Goal: Task Accomplishment & Management: Manage account settings

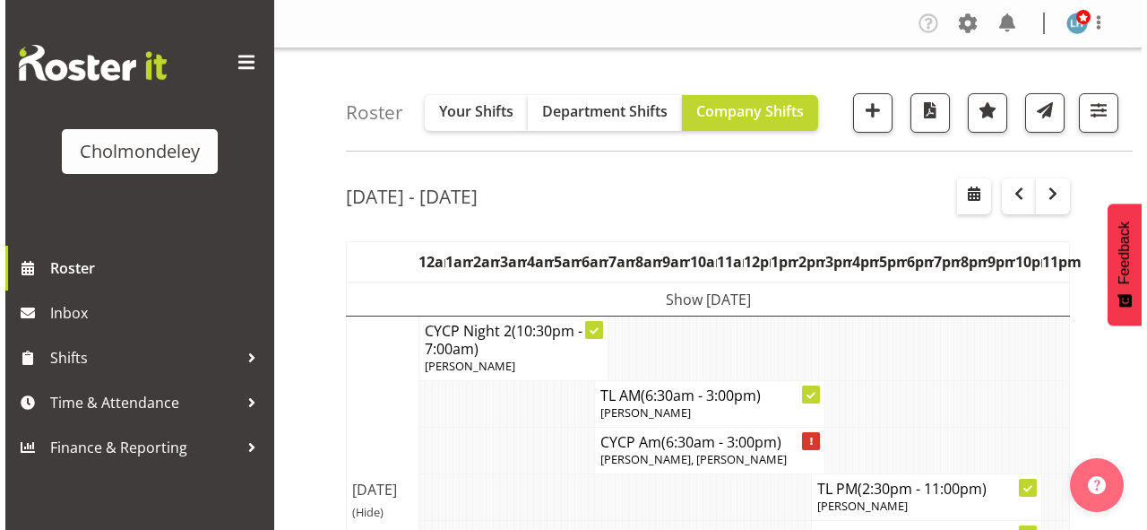
scroll to position [143, 0]
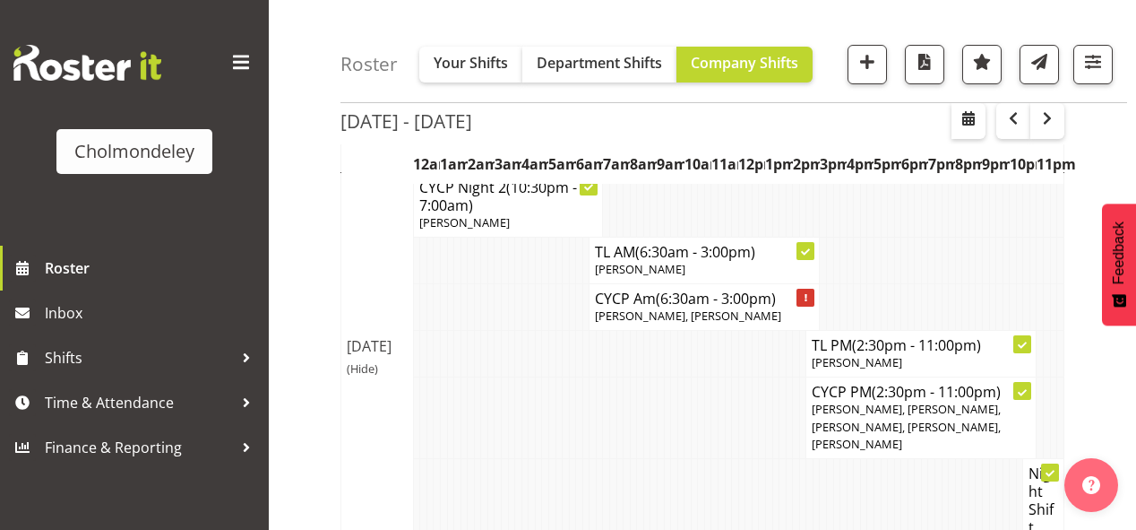
click at [945, 452] on p "[PERSON_NAME], [PERSON_NAME], [PERSON_NAME], [PERSON_NAME], [PERSON_NAME]" at bounding box center [921, 427] width 219 height 52
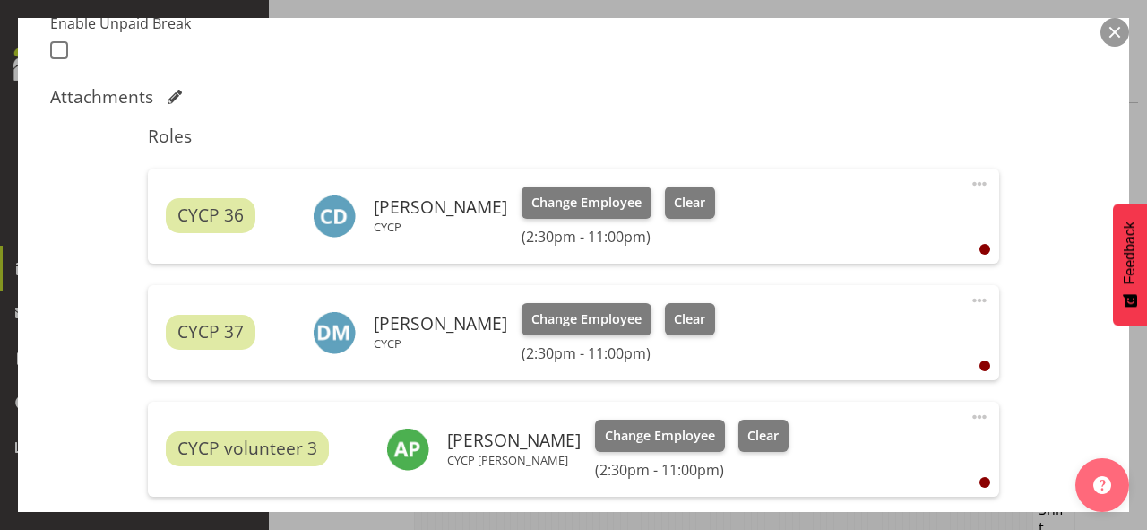
scroll to position [789, 0]
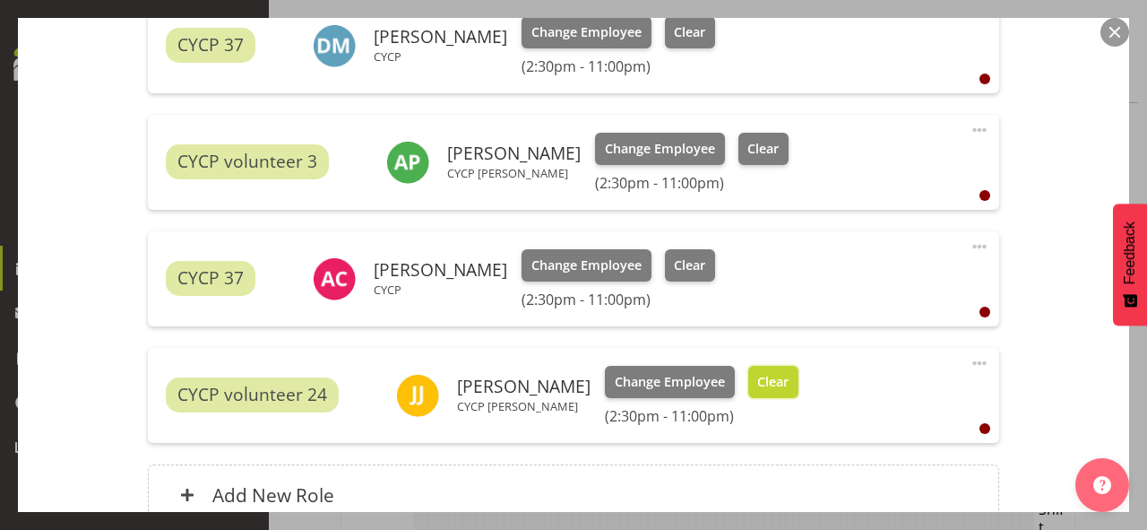
click at [787, 369] on button "Clear" at bounding box center [773, 382] width 51 height 32
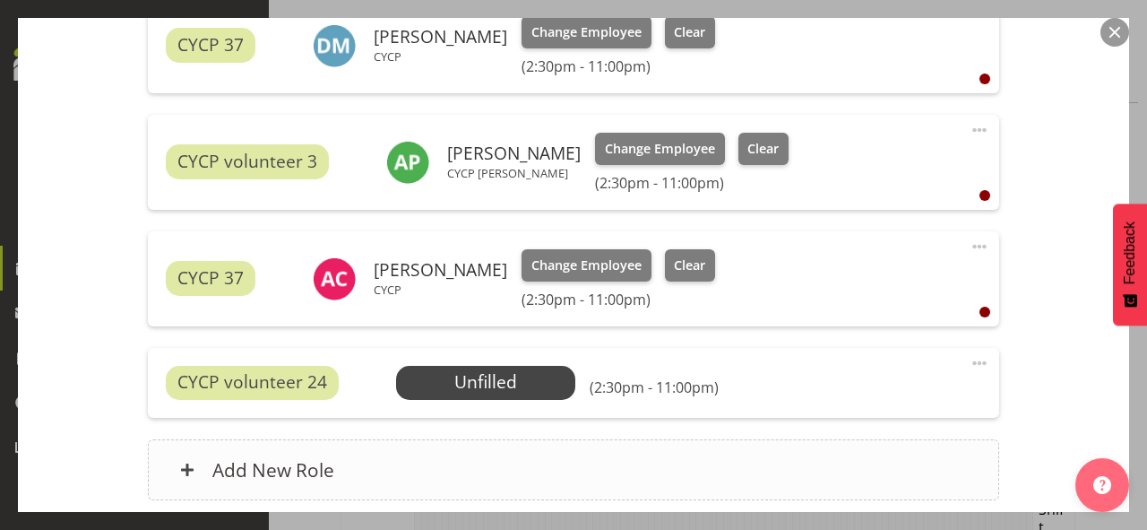
scroll to position [932, 0]
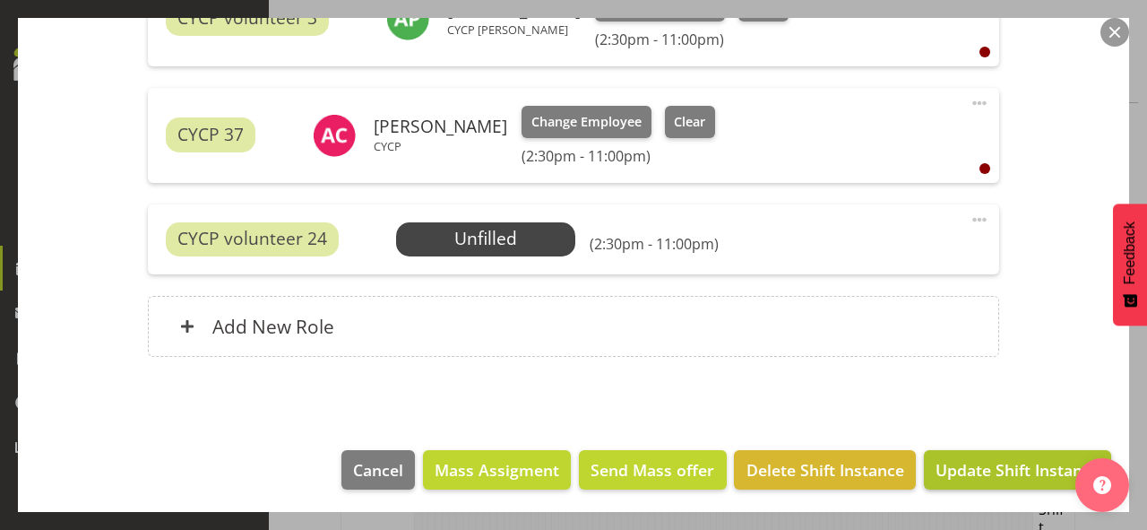
click at [967, 472] on span "Update Shift Instance" at bounding box center [1018, 469] width 164 height 23
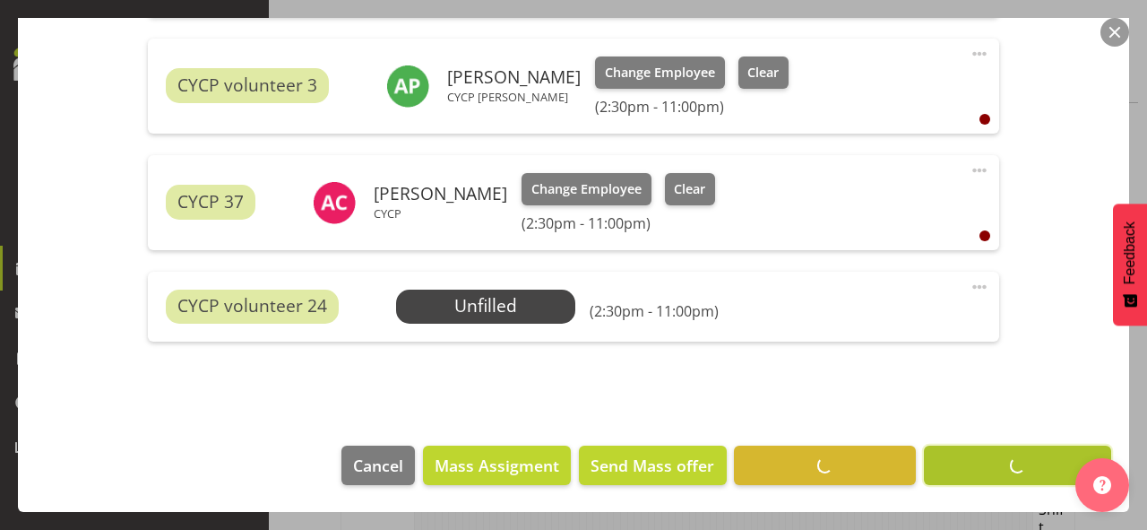
scroll to position [864, 0]
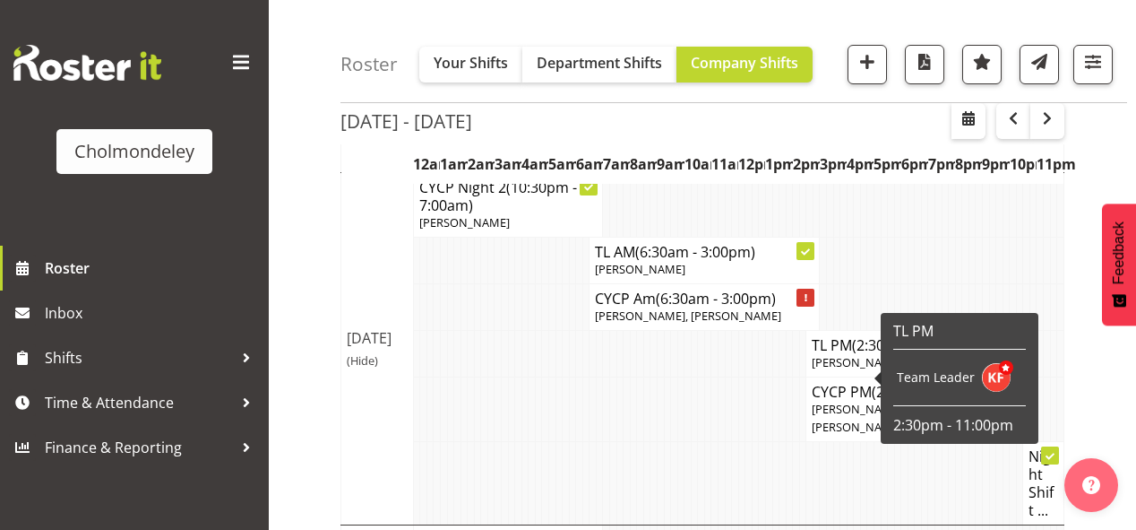
click at [831, 354] on h4 "TL PM (2:30pm - 11:00pm)" at bounding box center [921, 345] width 219 height 18
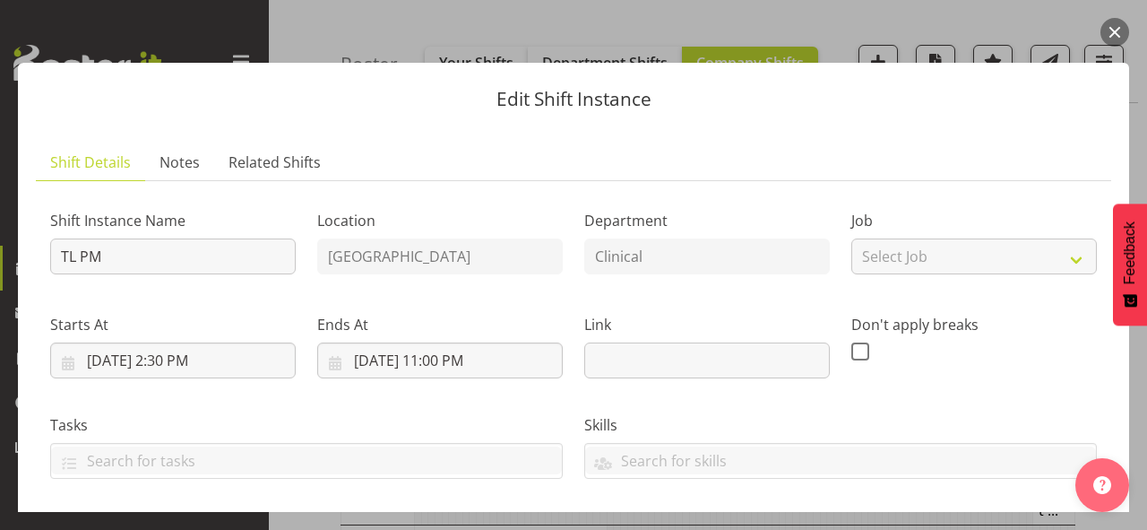
scroll to position [287, 0]
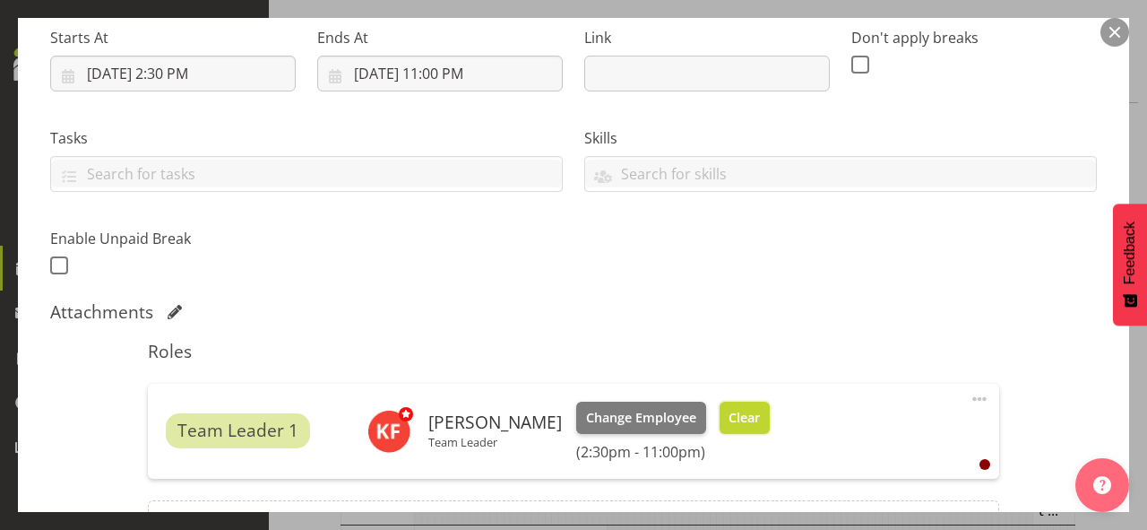
click at [731, 423] on span "Clear" at bounding box center [744, 418] width 31 height 20
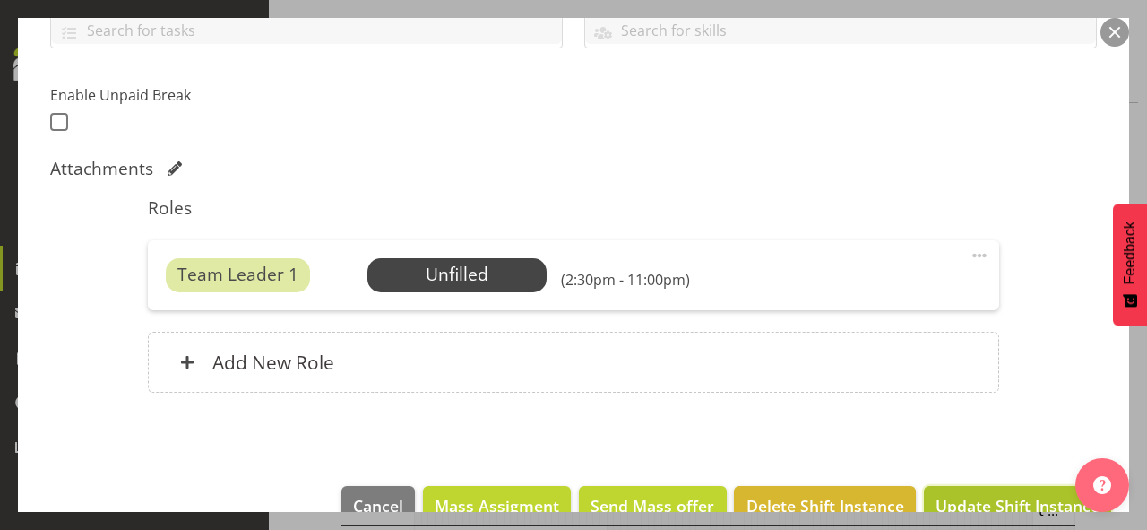
click at [984, 494] on span "Update Shift Instance" at bounding box center [1018, 505] width 164 height 23
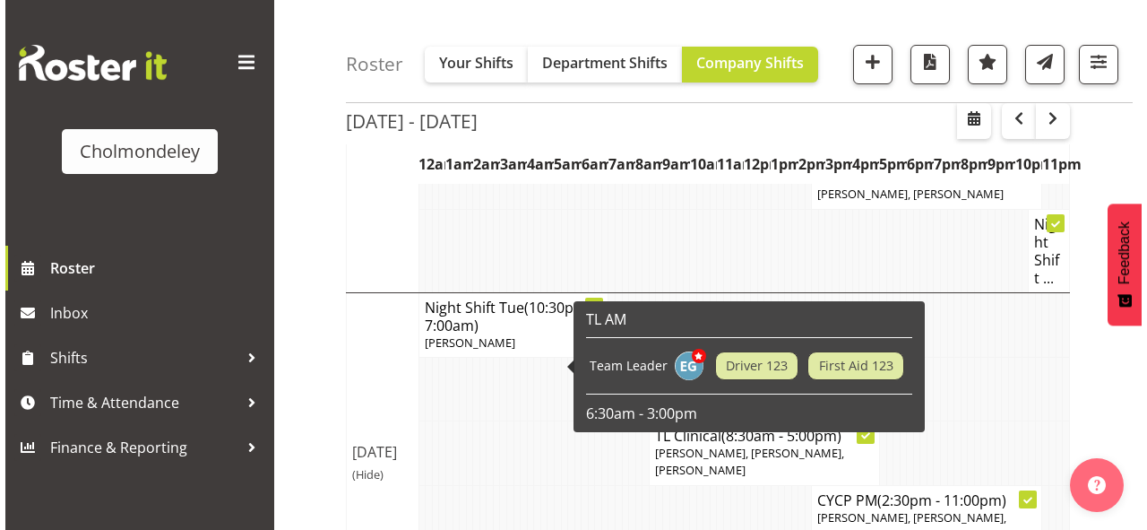
scroll to position [143, 0]
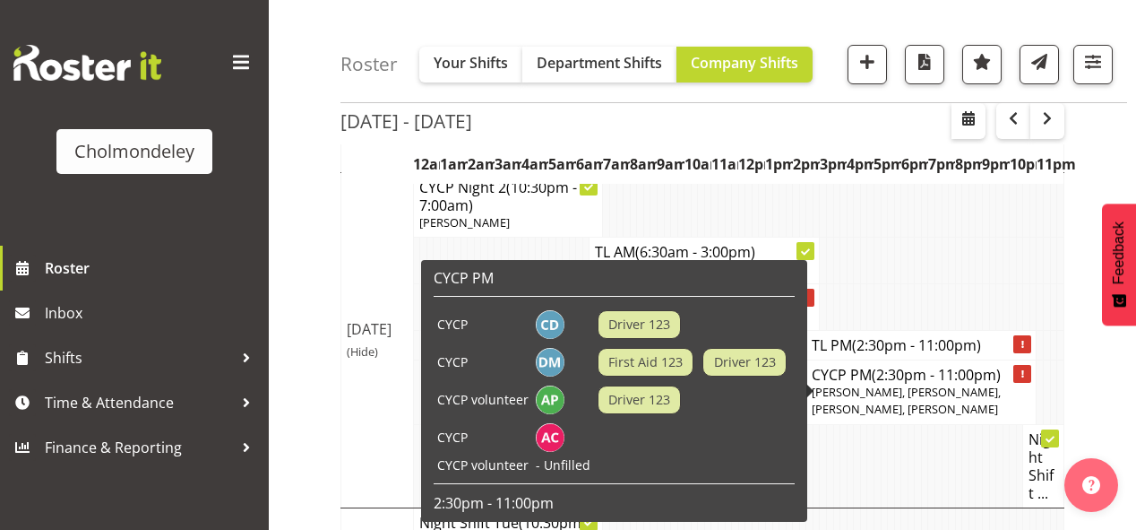
click at [865, 411] on span "[PERSON_NAME], [PERSON_NAME], [PERSON_NAME], [PERSON_NAME]" at bounding box center [906, 400] width 189 height 33
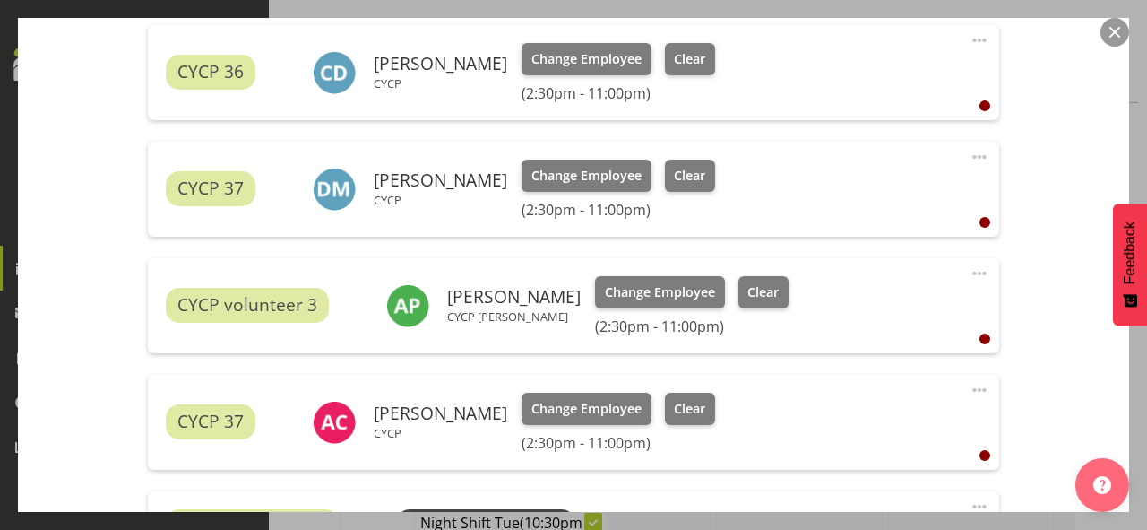
scroll to position [717, 0]
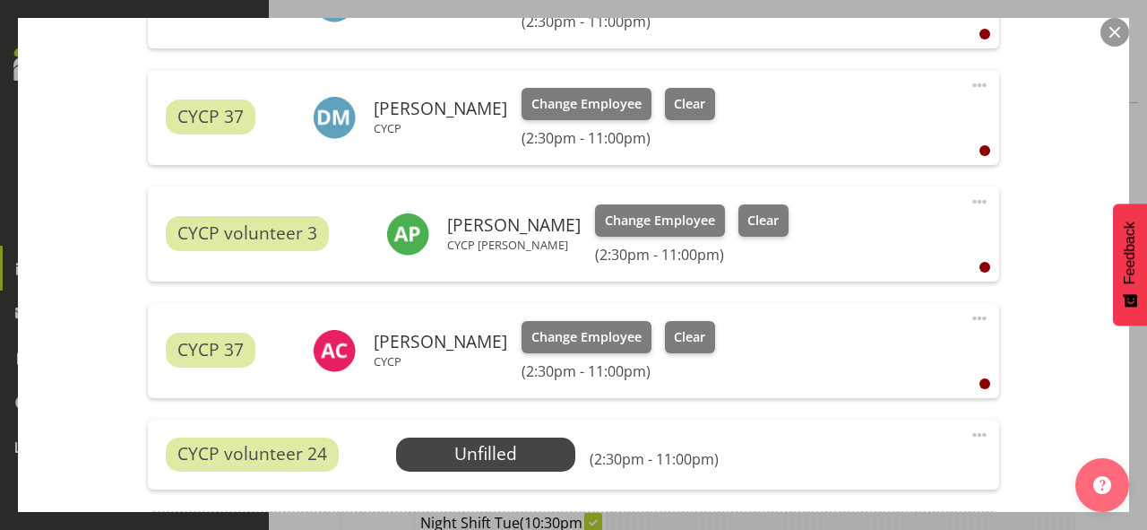
click at [975, 431] on span at bounding box center [980, 435] width 22 height 22
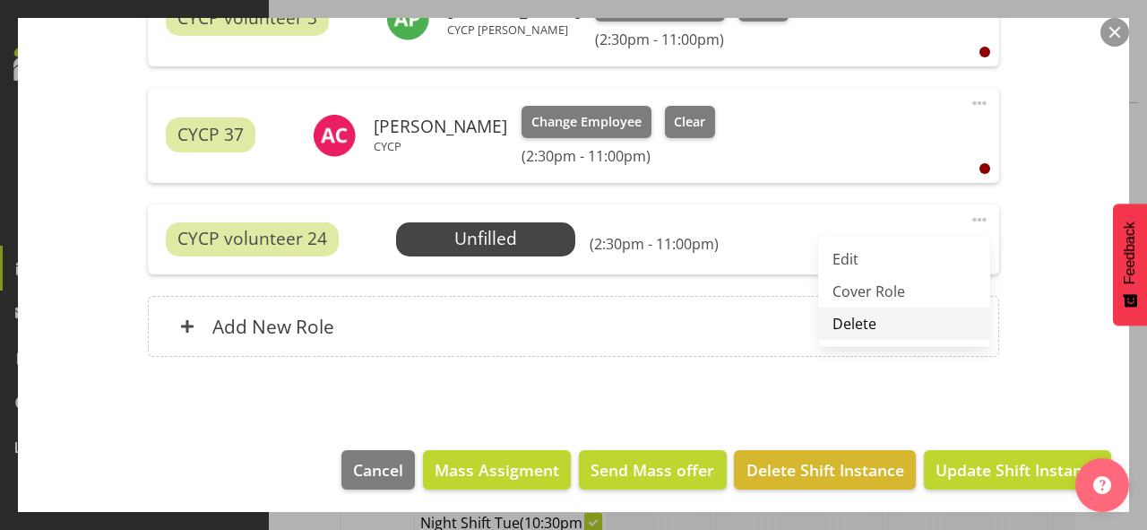
click at [849, 320] on link "Delete" at bounding box center [904, 323] width 172 height 32
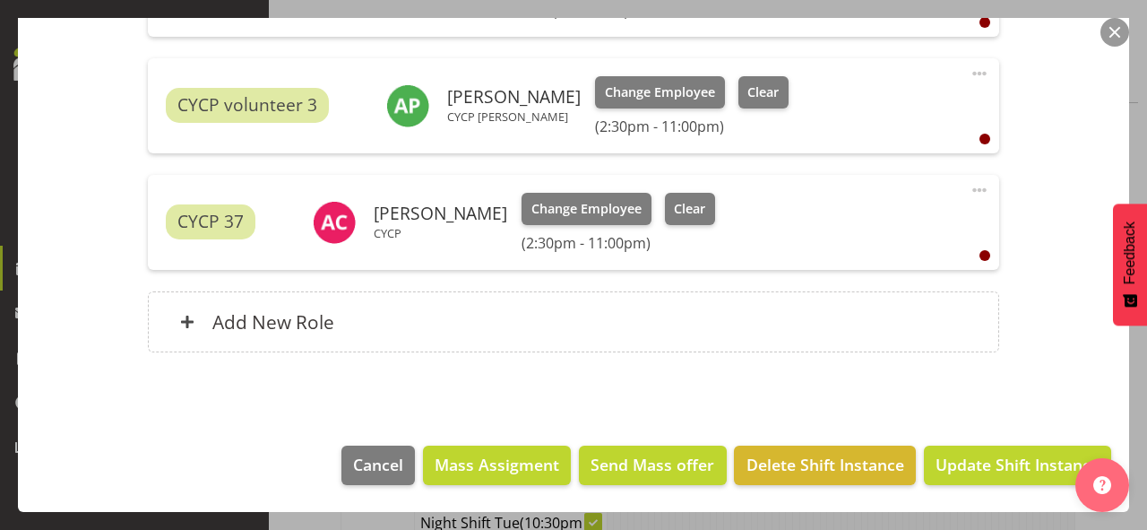
scroll to position [843, 0]
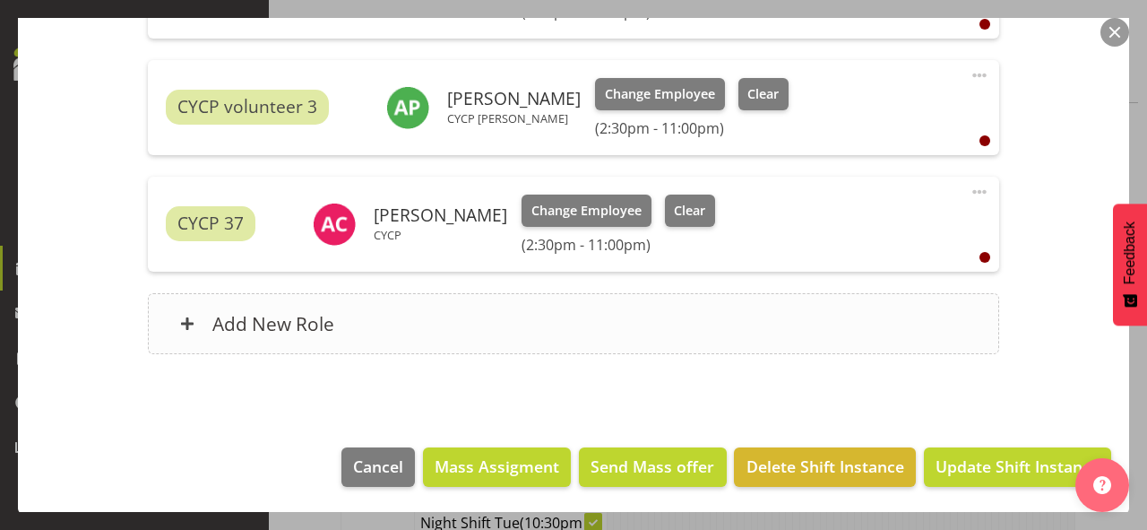
click at [451, 324] on div "Add New Role" at bounding box center [573, 323] width 850 height 61
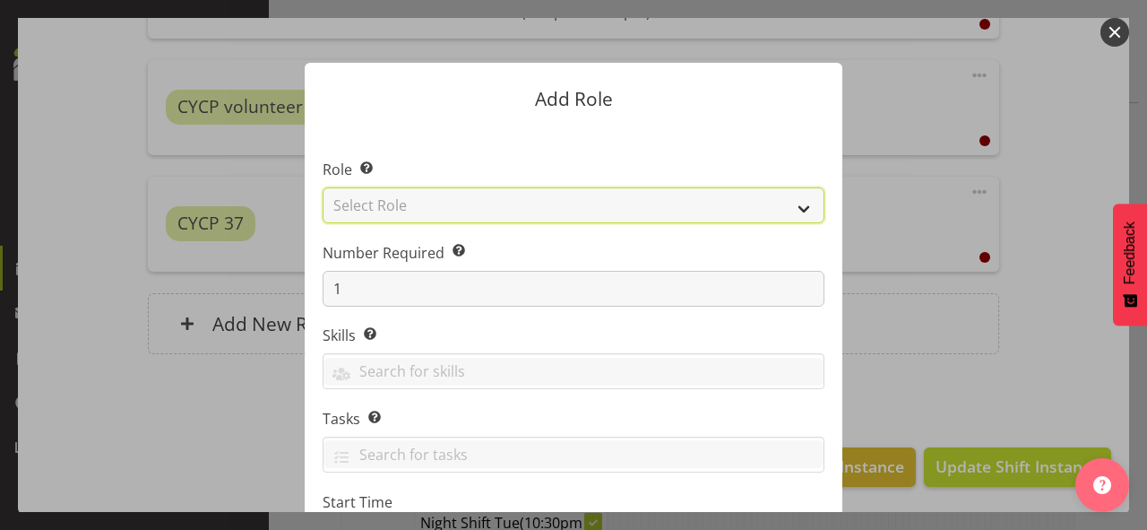
click at [418, 204] on select "Select Role Awhi Team CYCP CYCP Casual CYCP Part Time CYCP volunteer CYCP- Nigh…" at bounding box center [574, 205] width 502 height 36
select select "235"
click at [323, 187] on select "Select Role Awhi Team CYCP CYCP Casual CYCP Part Time CYCP volunteer CYCP- Nigh…" at bounding box center [574, 205] width 502 height 36
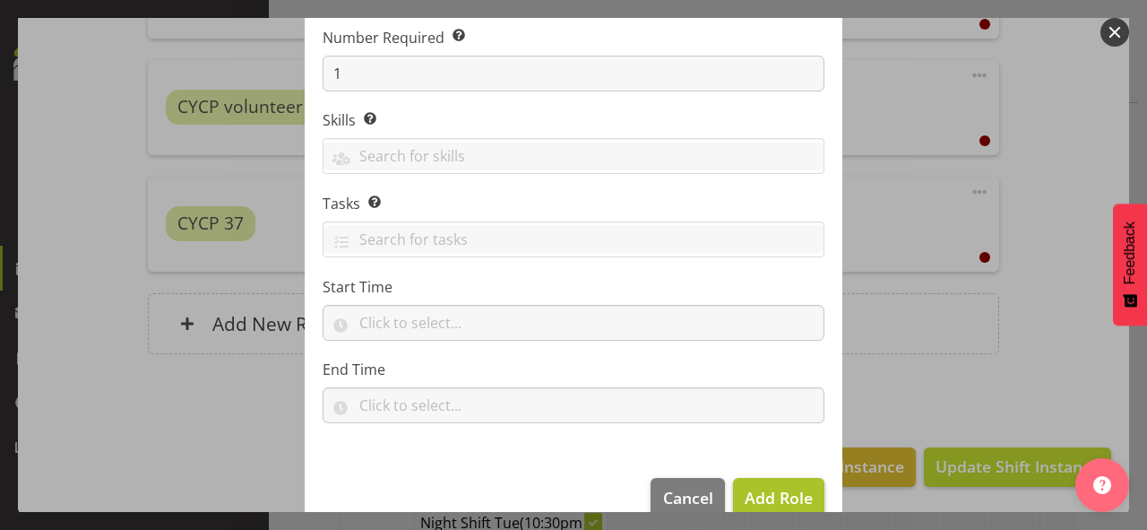
scroll to position [246, 0]
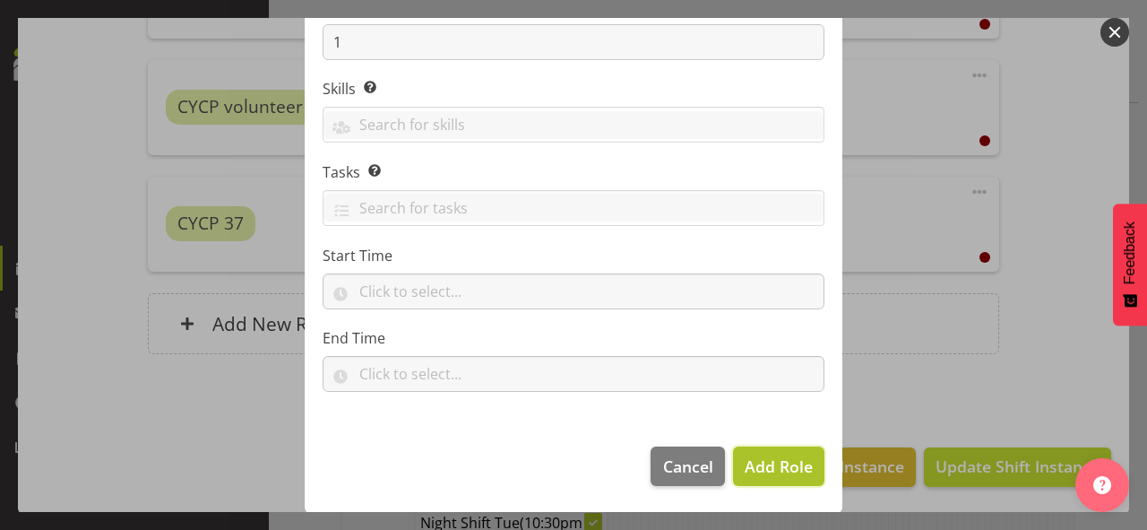
click at [761, 473] on span "Add Role" at bounding box center [779, 466] width 68 height 22
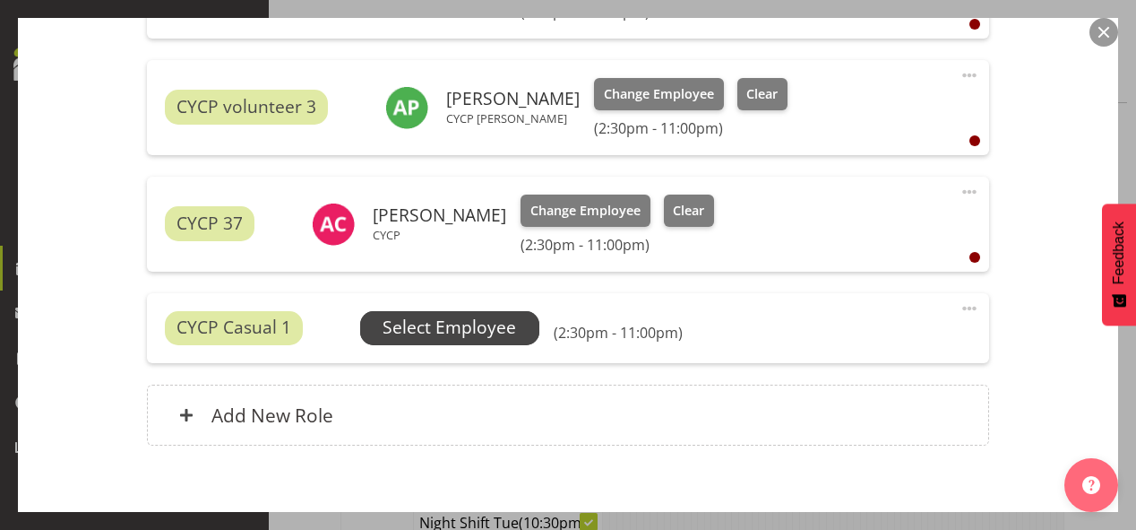
click at [448, 328] on span "Select Employee" at bounding box center [450, 328] width 134 height 26
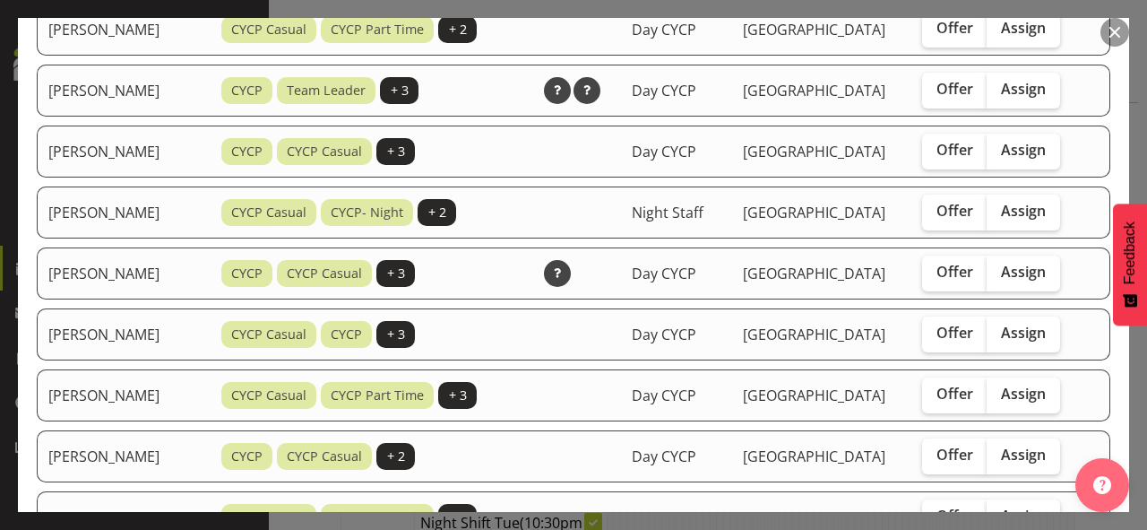
scroll to position [717, 0]
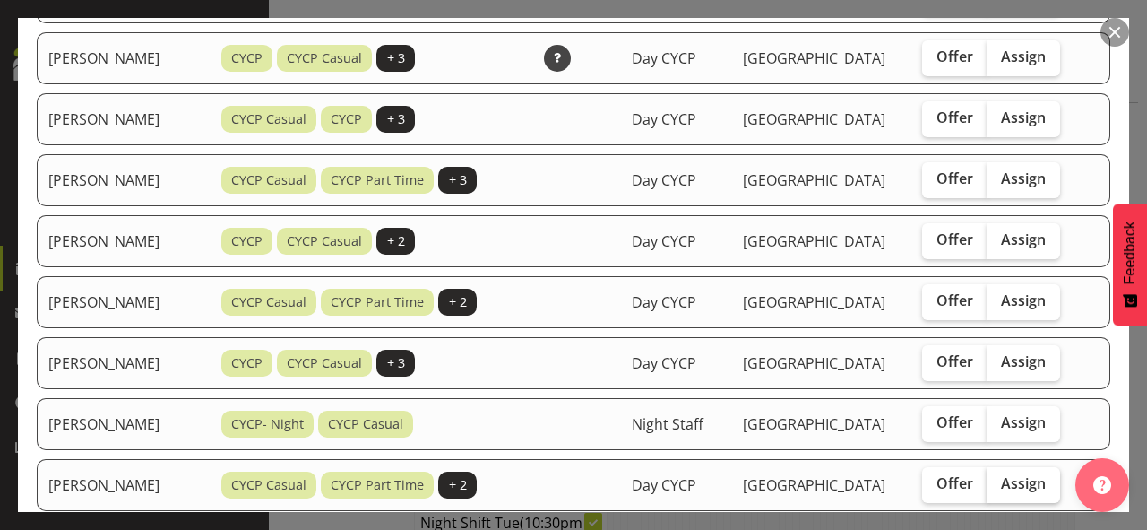
click at [1014, 474] on span "Assign" at bounding box center [1023, 483] width 45 height 18
click at [998, 478] on input "Assign" at bounding box center [993, 484] width 12 height 12
checkbox input "true"
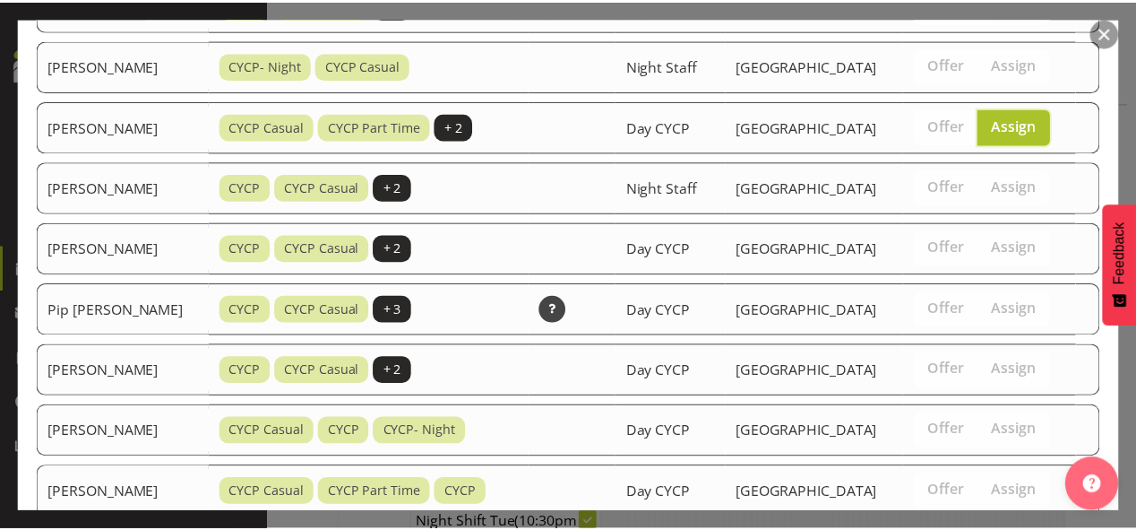
scroll to position [1147, 0]
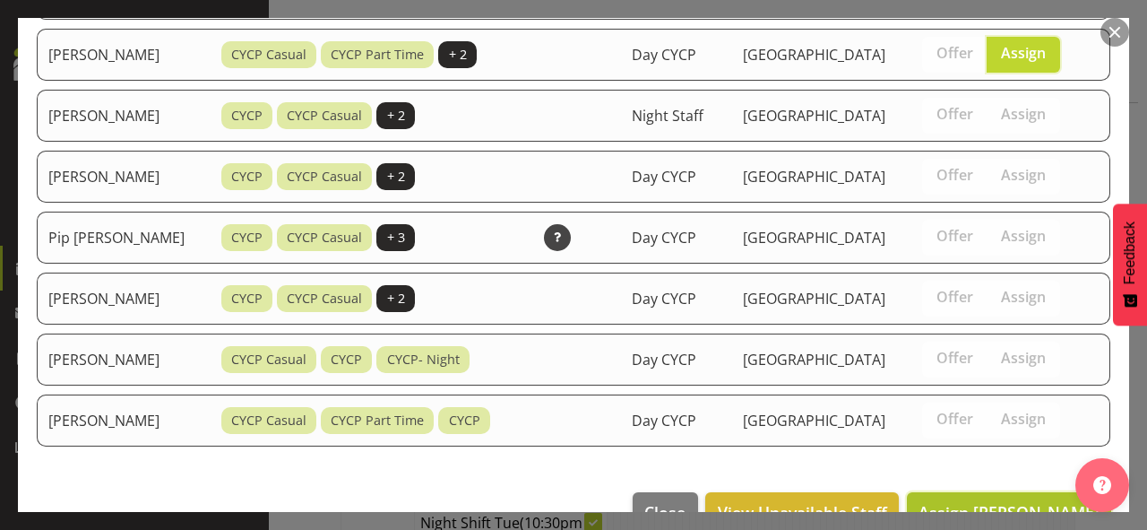
click at [1019, 501] on span "Assign [PERSON_NAME]" at bounding box center [1009, 512] width 181 height 22
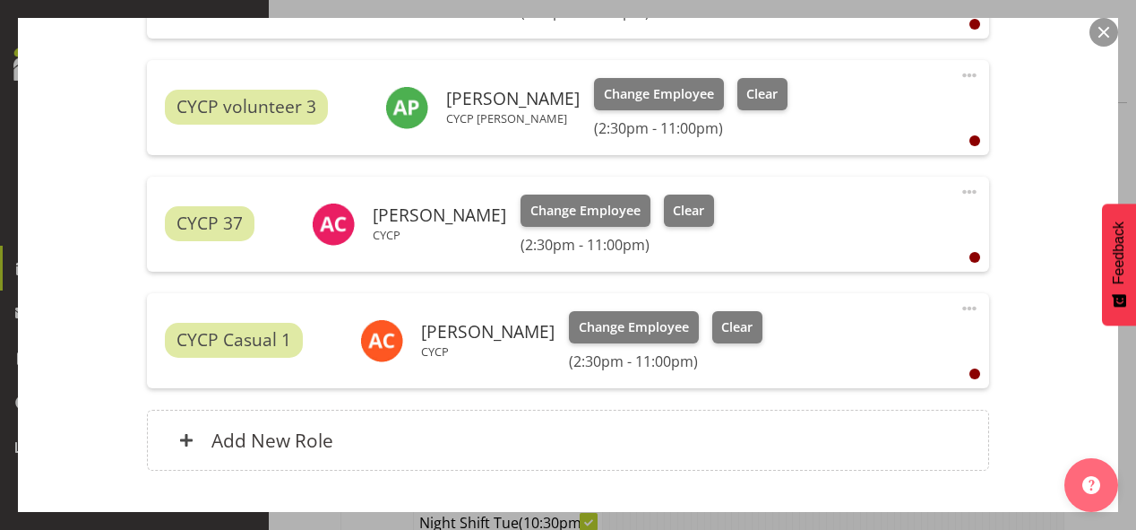
scroll to position [961, 0]
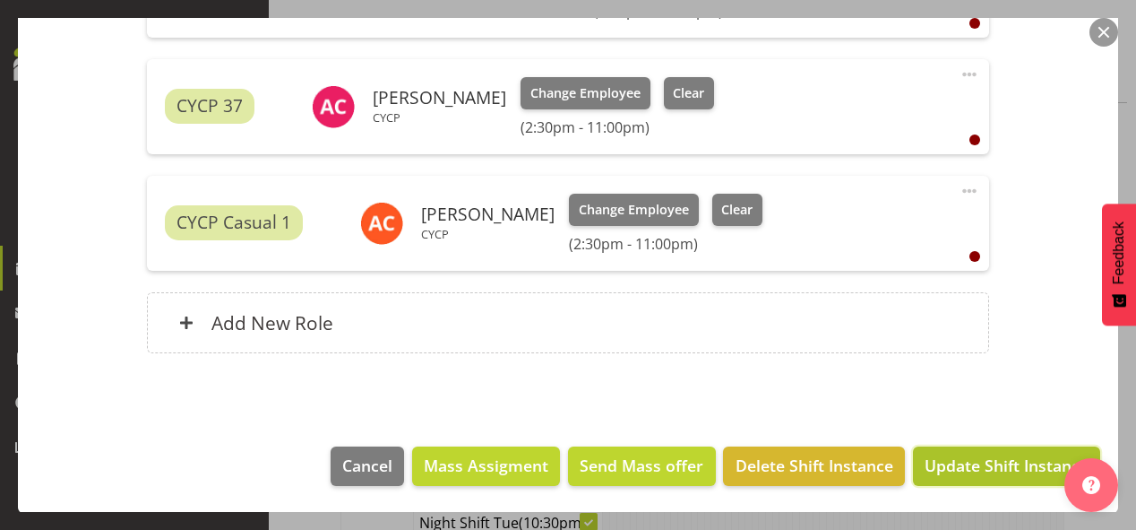
click at [981, 461] on span "Update Shift Instance" at bounding box center [1007, 464] width 164 height 23
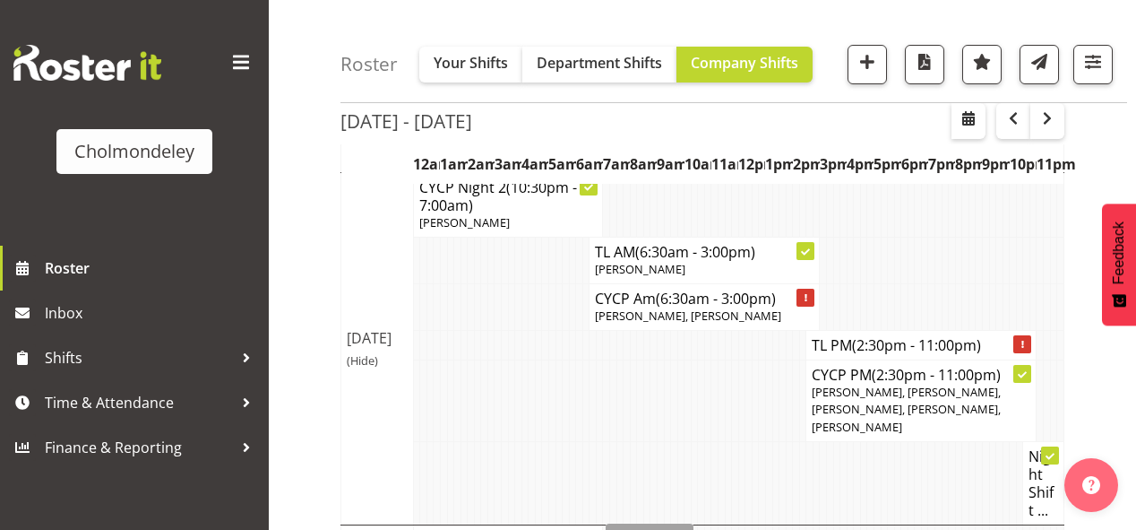
scroll to position [430, 0]
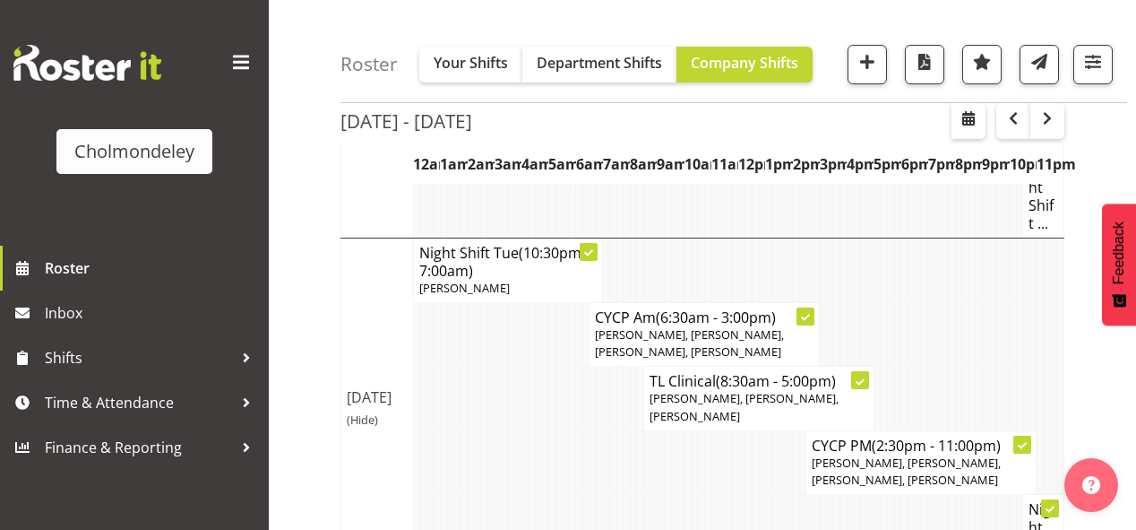
scroll to position [215, 0]
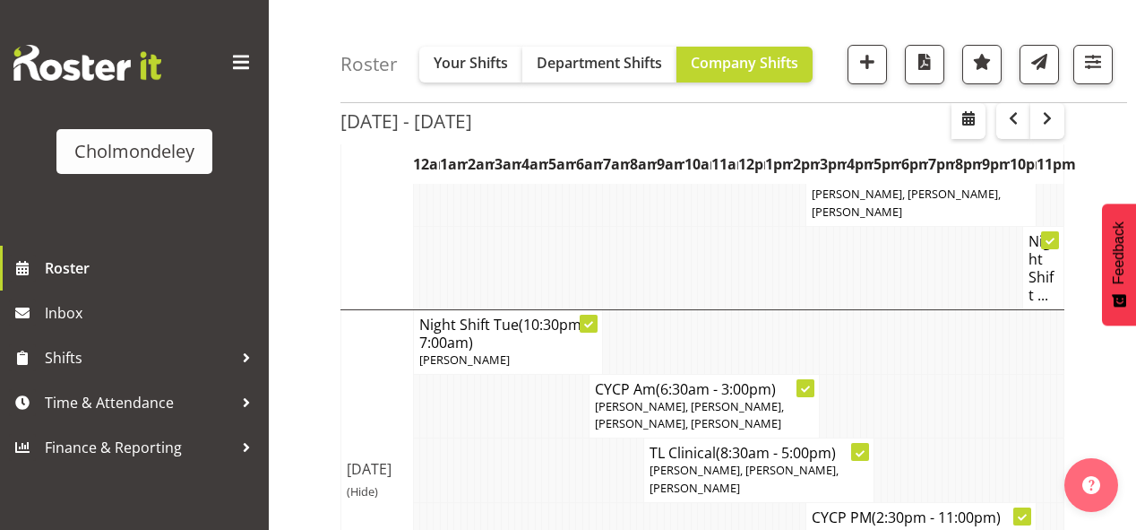
scroll to position [430, 0]
